Goal: Task Accomplishment & Management: Manage account settings

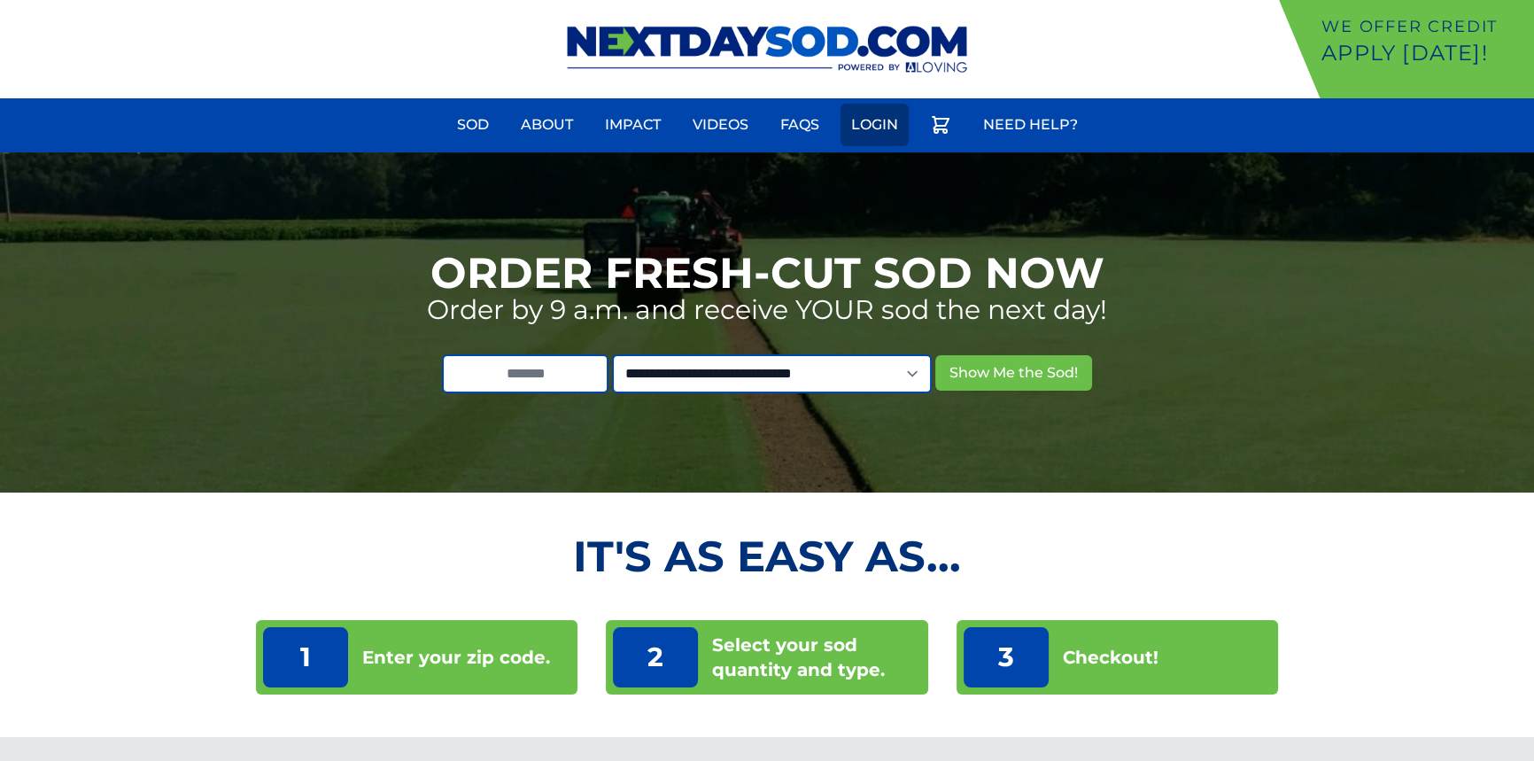
click at [875, 120] on link "Login" at bounding box center [875, 125] width 68 height 43
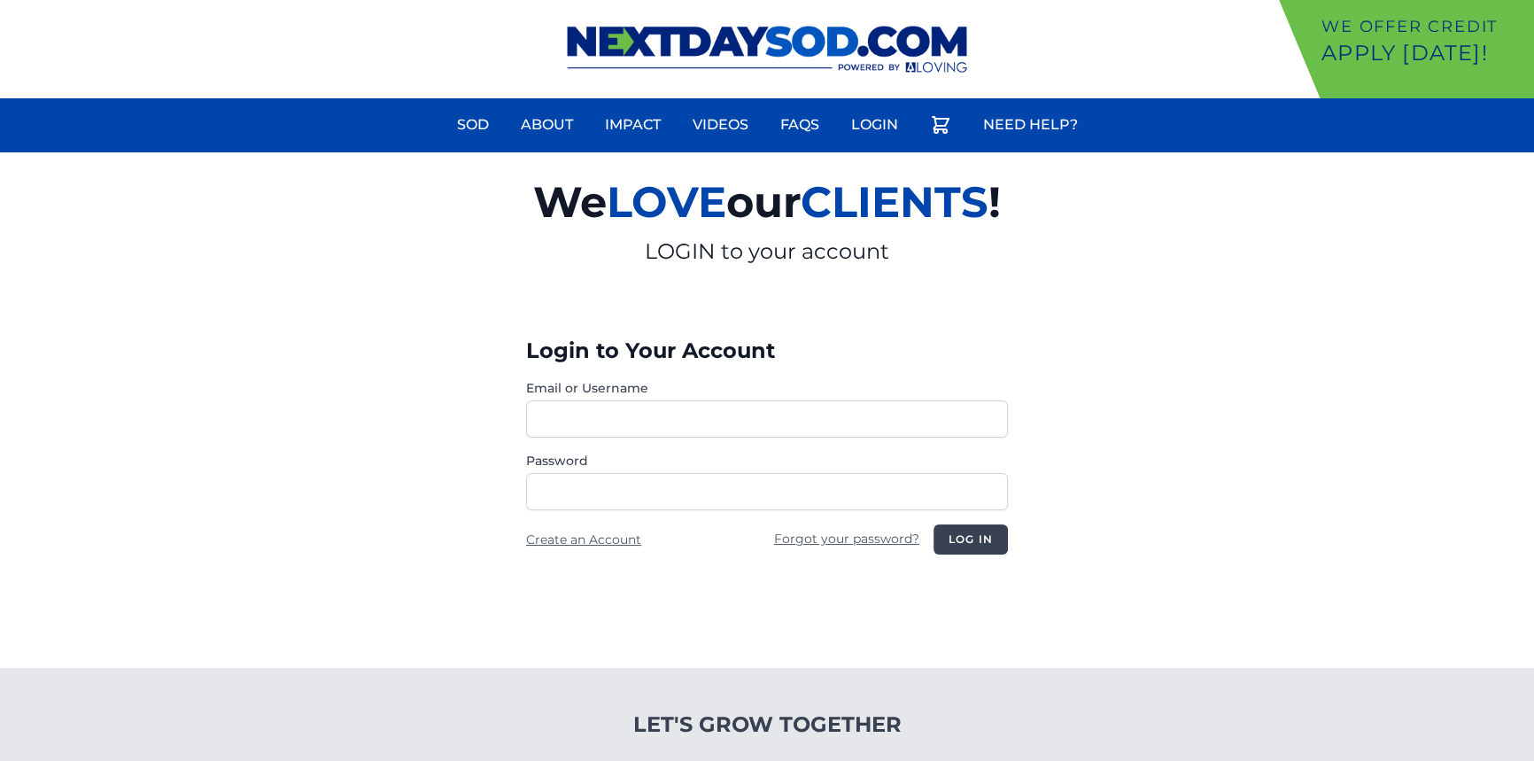
type input "**********"
click at [974, 537] on button "Log in" at bounding box center [971, 539] width 74 height 30
